Goal: Task Accomplishment & Management: Complete application form

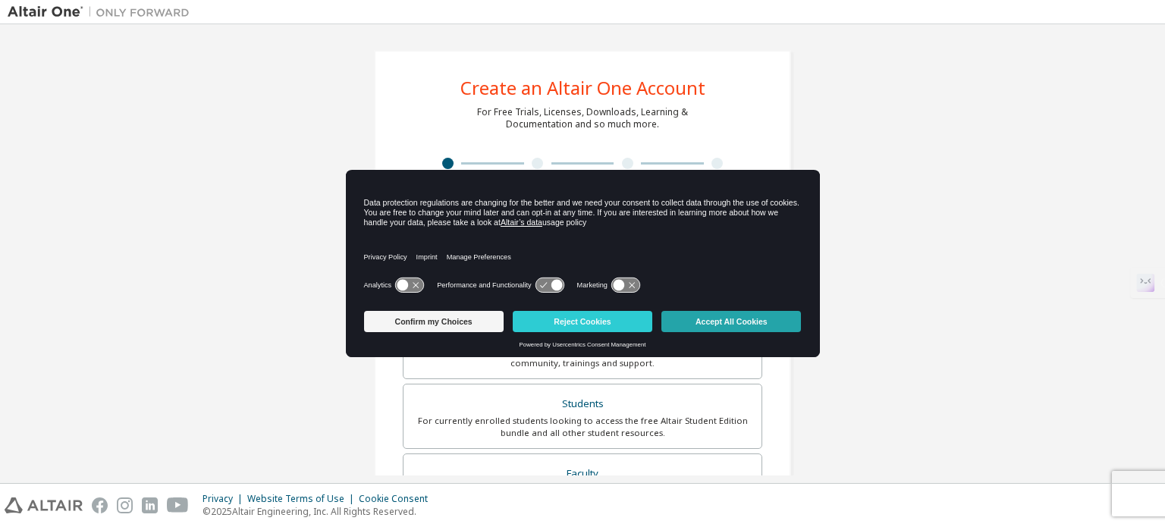
click at [684, 321] on button "Accept All Cookies" at bounding box center [731, 321] width 140 height 21
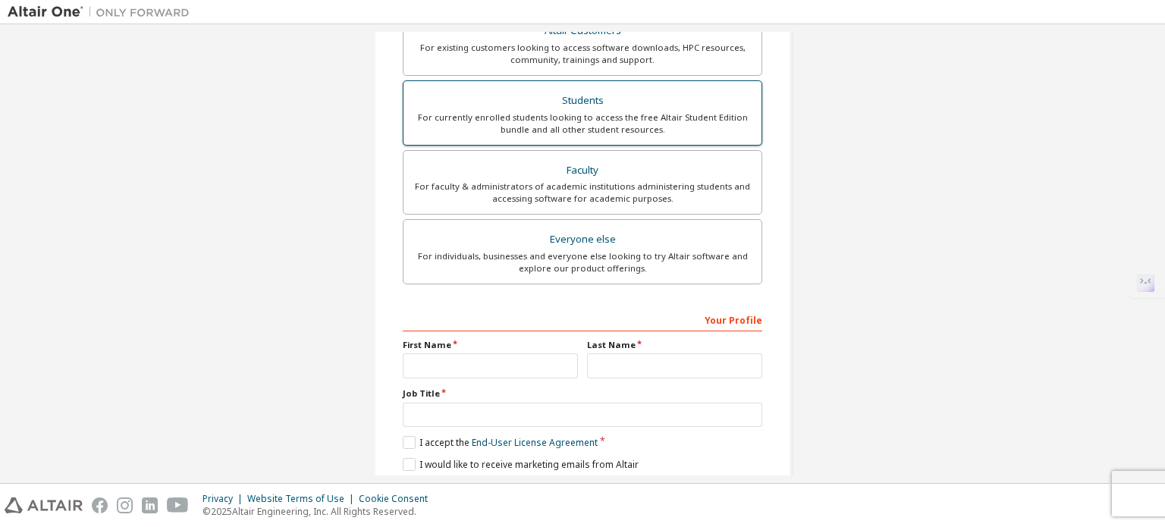
click at [681, 119] on div "For currently enrolled students looking to access the free Altair Student Editi…" at bounding box center [583, 124] width 340 height 24
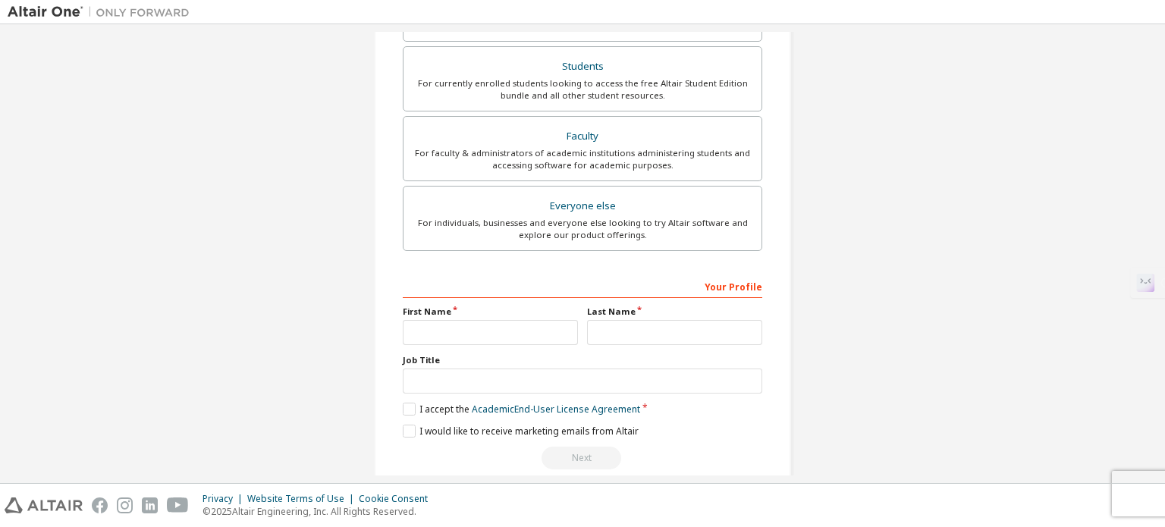
scroll to position [395, 0]
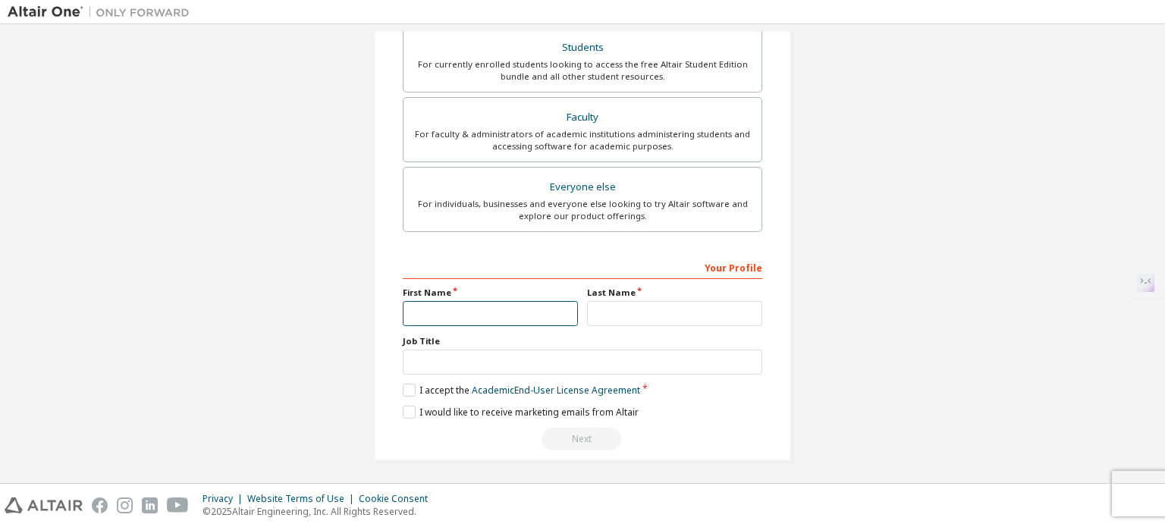
click at [517, 318] on input "text" at bounding box center [490, 313] width 175 height 25
type input "**********"
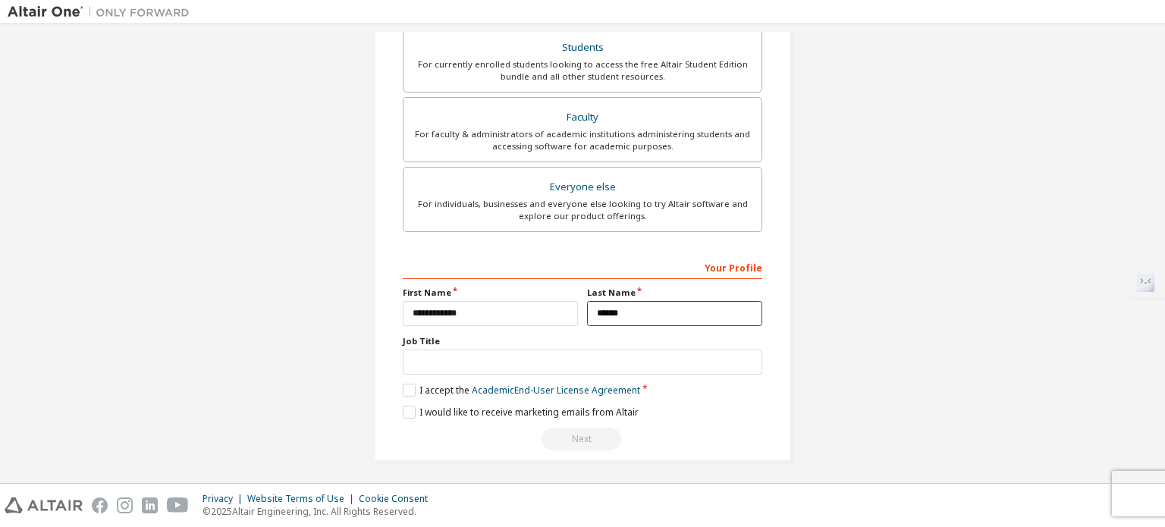
type input "******"
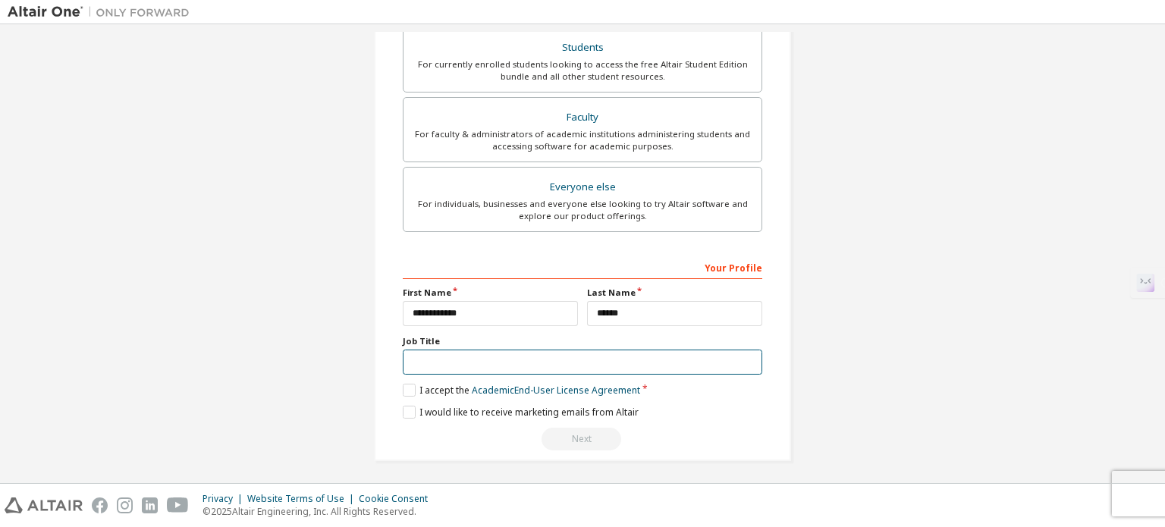
click at [482, 367] on input "text" at bounding box center [583, 362] width 360 height 25
type input "*******"
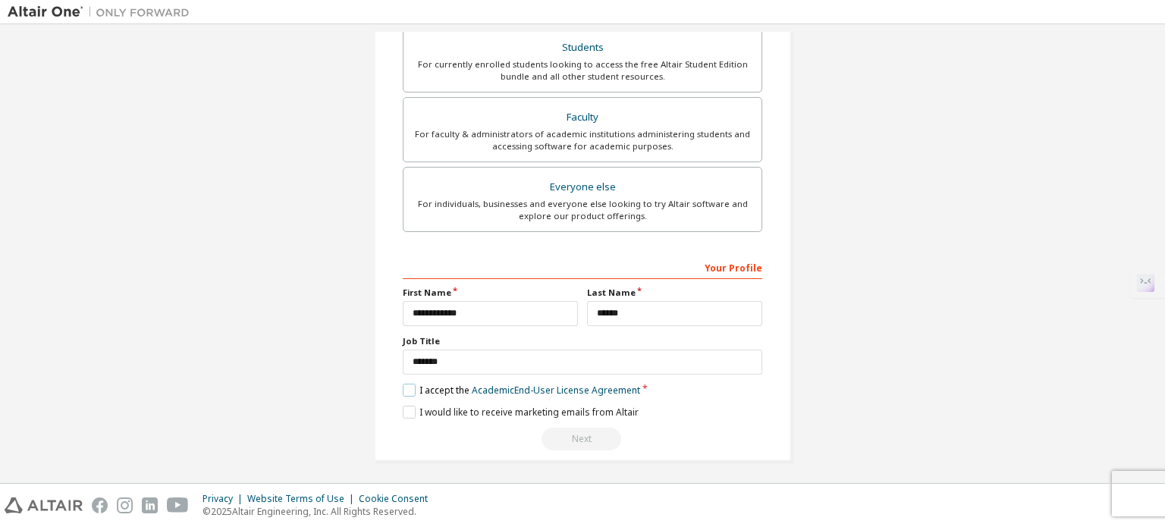
click at [442, 388] on label "I accept the Academic End-User License Agreement" at bounding box center [521, 390] width 237 height 13
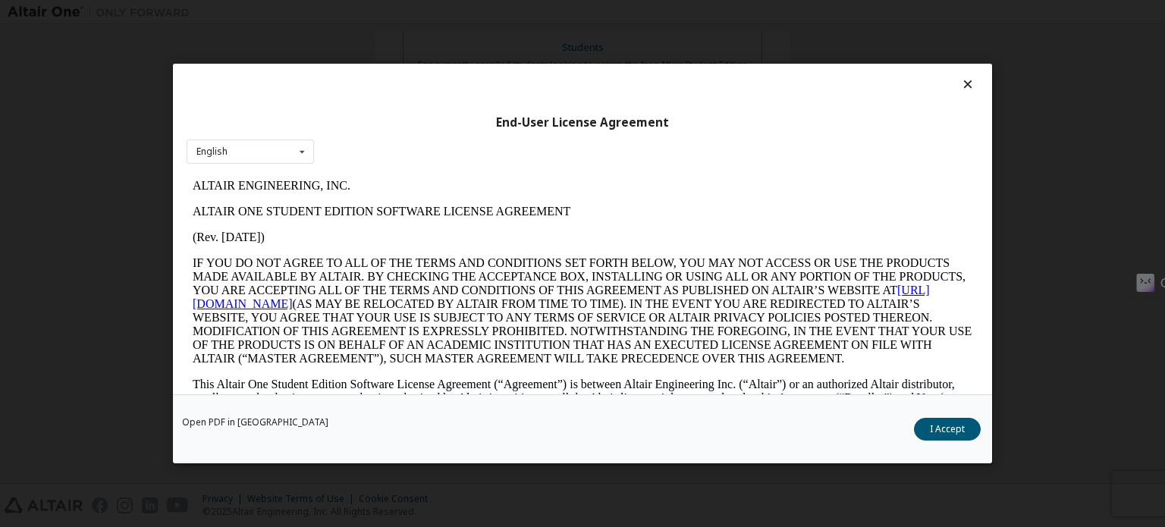
scroll to position [0, 0]
click at [945, 439] on button "I Accept" at bounding box center [947, 429] width 67 height 23
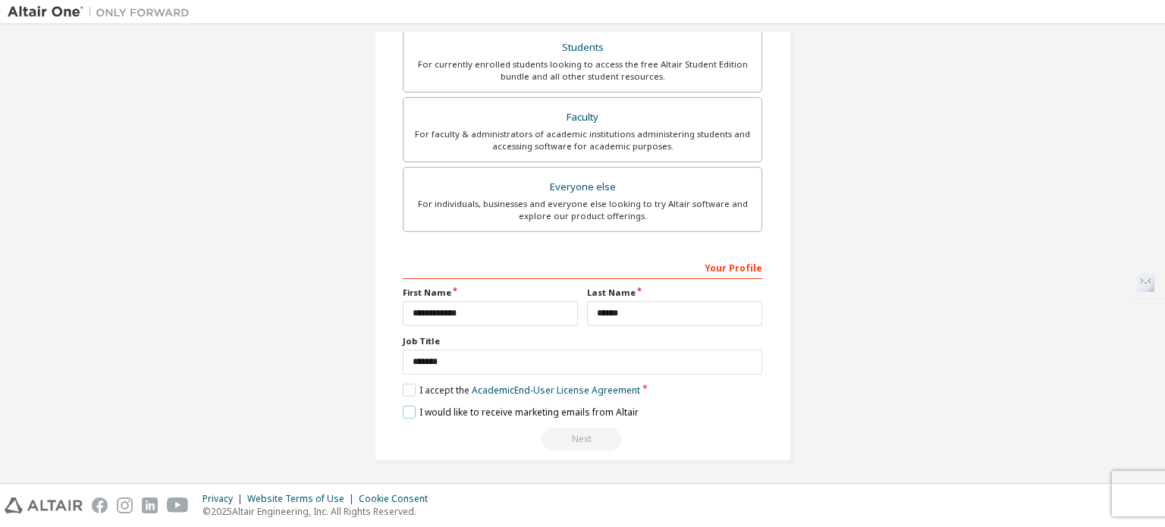
click at [438, 412] on label "I would like to receive marketing emails from Altair" at bounding box center [521, 412] width 236 height 13
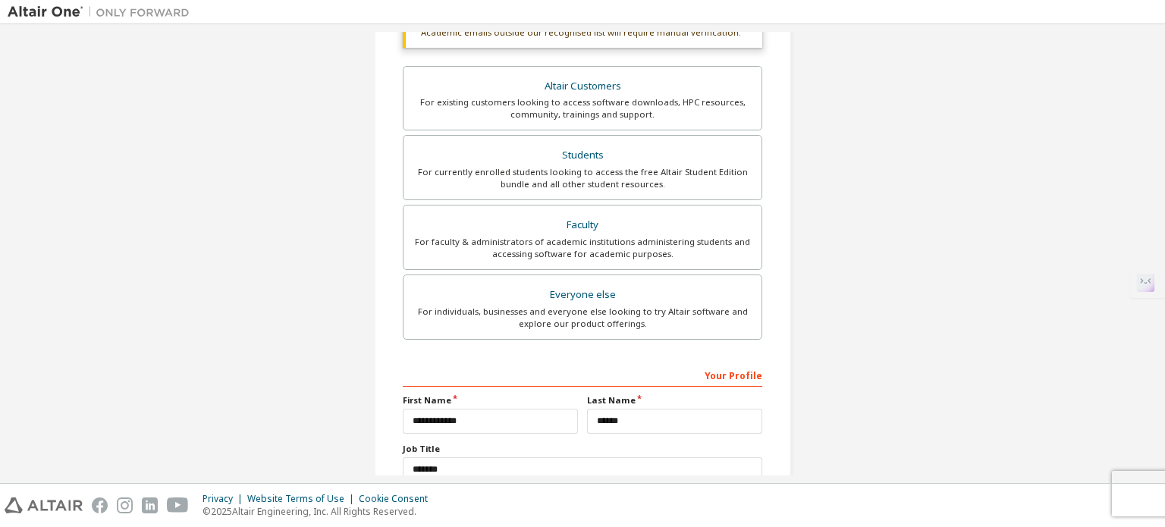
scroll to position [395, 0]
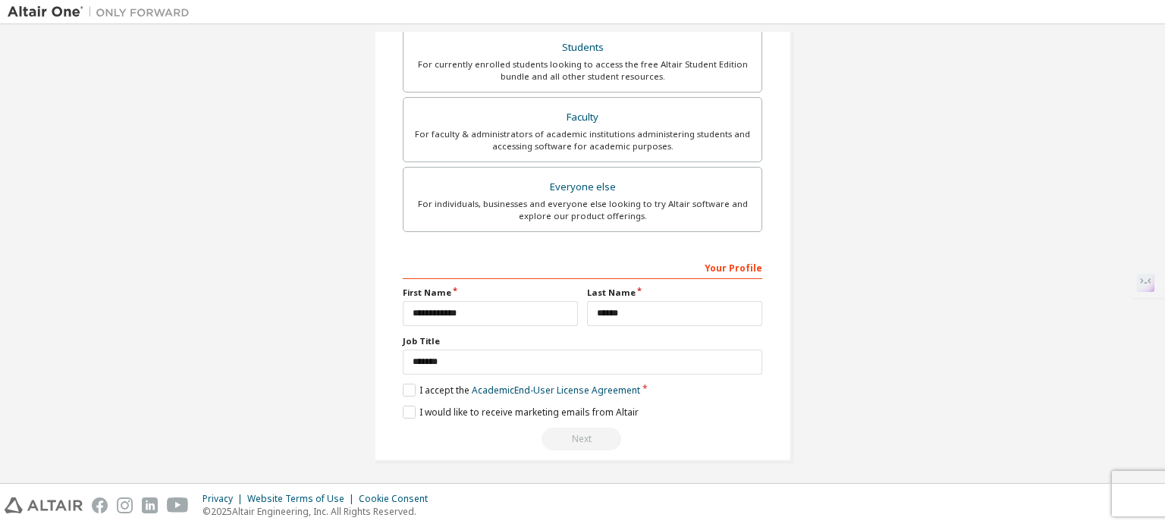
click at [580, 435] on div "Next" at bounding box center [583, 439] width 360 height 23
click at [684, 260] on div "Your Profile" at bounding box center [583, 267] width 360 height 24
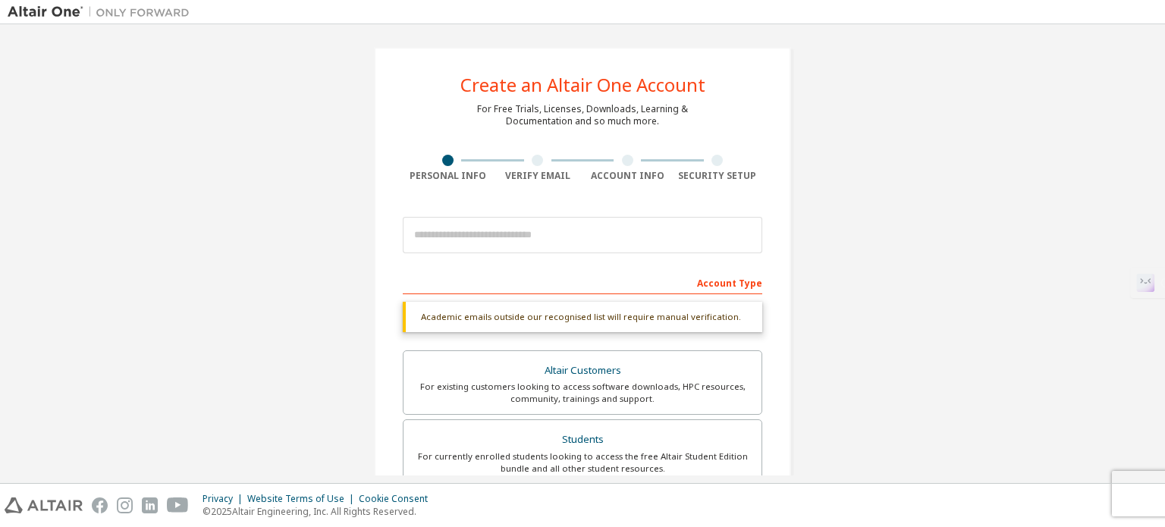
scroll to position [0, 0]
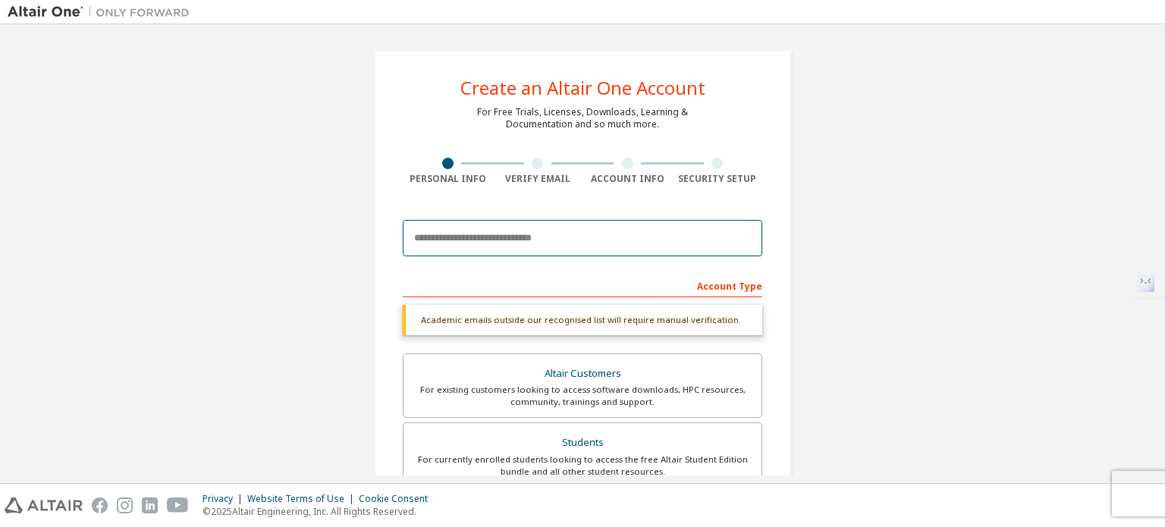
click at [606, 245] on input "email" at bounding box center [583, 238] width 360 height 36
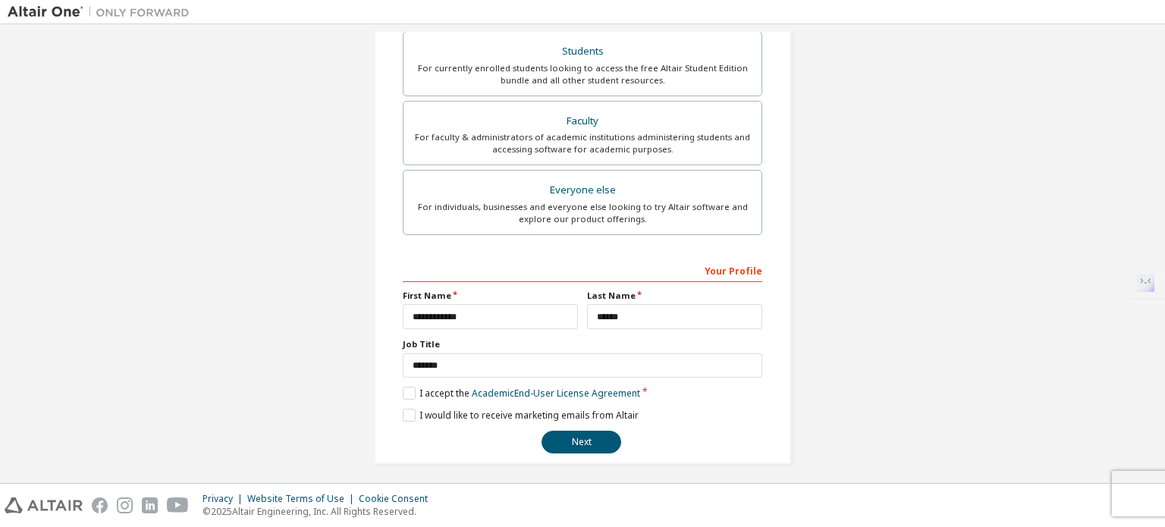
scroll to position [356, 0]
type input "**********"
click at [591, 433] on button "Next" at bounding box center [582, 439] width 80 height 23
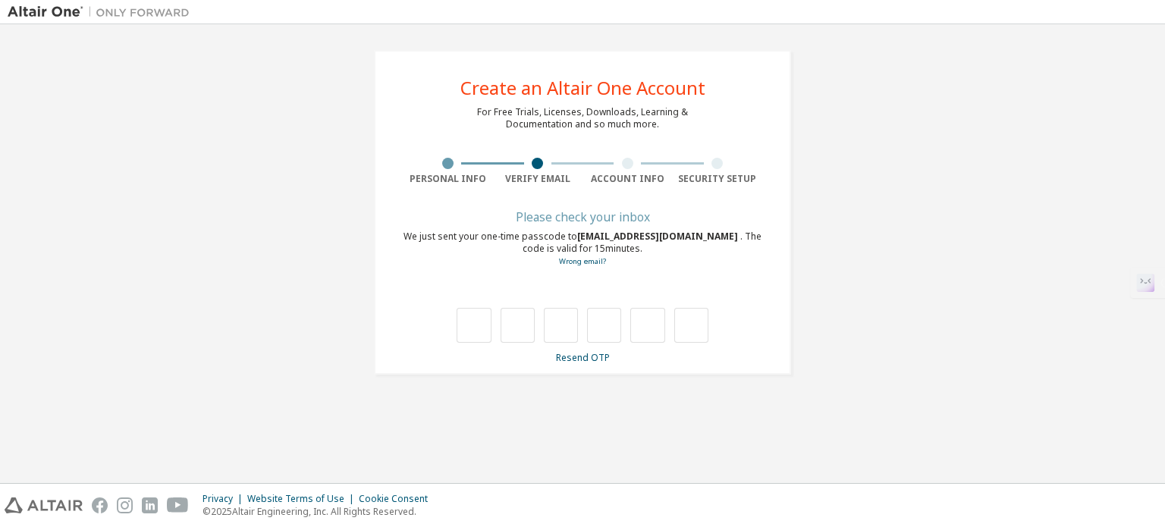
type input "*"
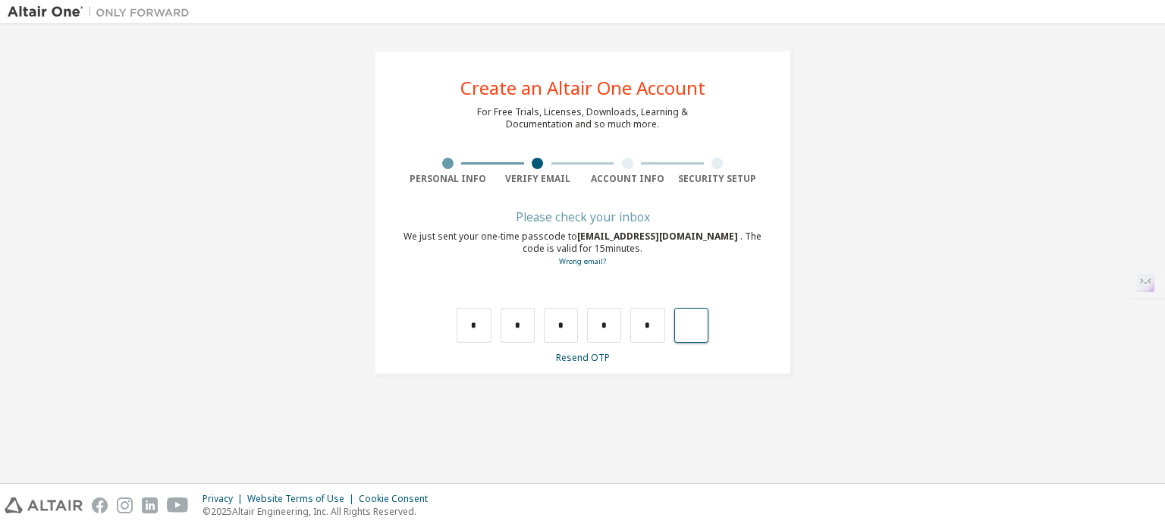
type input "*"
